Goal: Task Accomplishment & Management: Manage account settings

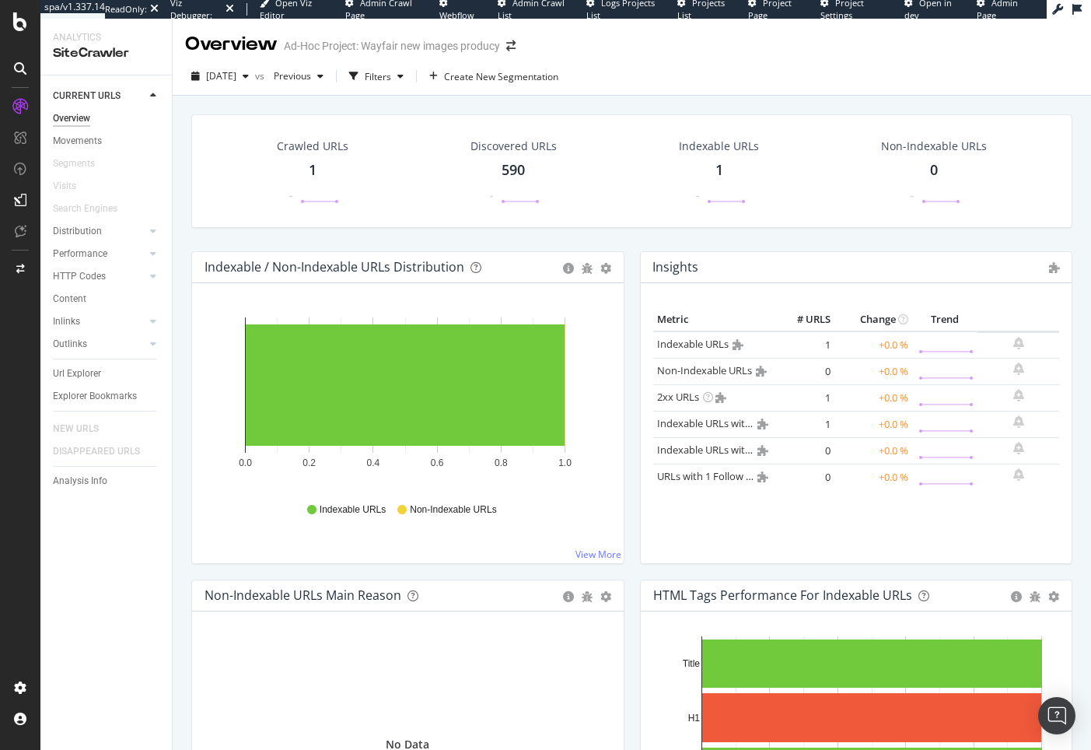
click at [391, 3] on span "Admin Crawl Page" at bounding box center [378, 9] width 67 height 24
click at [655, 9] on span "Logs Projects List" at bounding box center [620, 9] width 68 height 24
click at [412, 6] on span "Admin Crawl Page" at bounding box center [378, 9] width 67 height 24
